Goal: Information Seeking & Learning: Find specific page/section

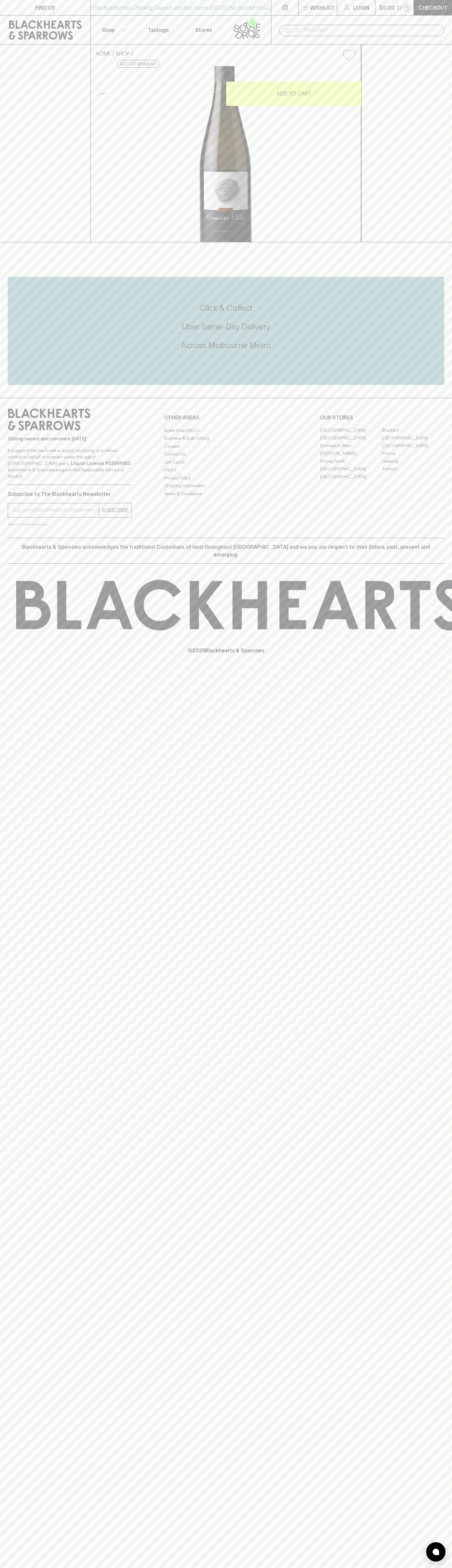
click at [378, 32] on input "text" at bounding box center [366, 30] width 144 height 10
click at [441, 15] on div "​" at bounding box center [361, 30] width 181 height 29
click at [371, 1567] on html "FIND US | No Bad Bottles | Sibling Owned and Run Since 2006 | No Bad Bottles | …" at bounding box center [226, 784] width 452 height 1568
click at [26, 1453] on div "FIND US | No Bad Bottles | Sibling Owned and Run Since 2006 | No Bad Bottles | …" at bounding box center [226, 784] width 452 height 1568
